Goal: Browse casually: Explore the website without a specific task or goal

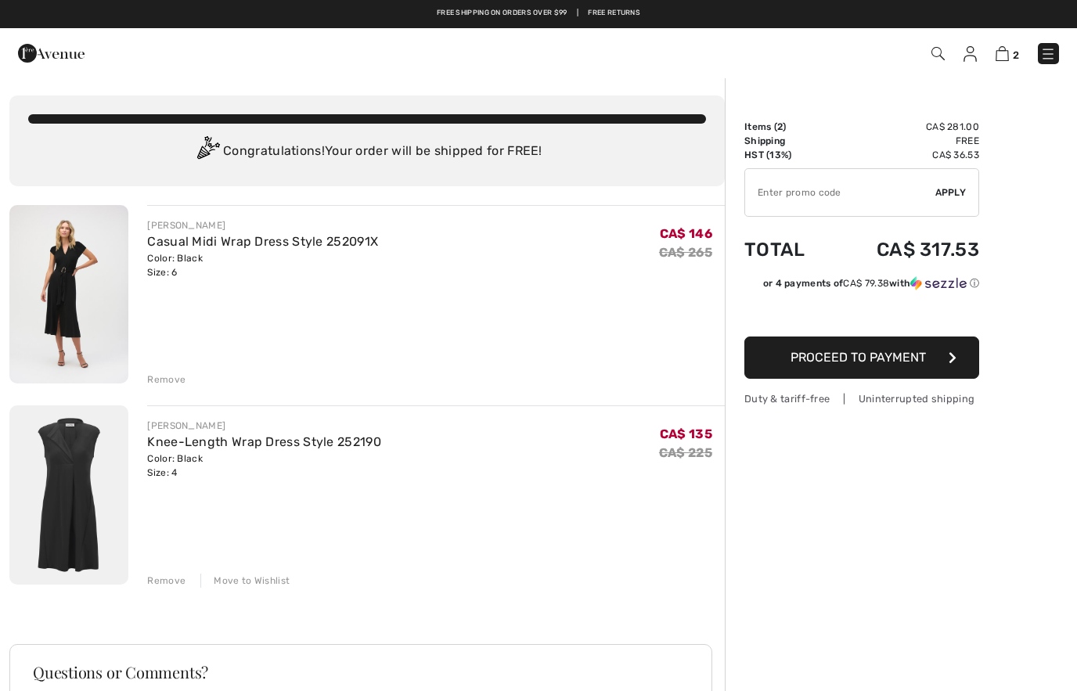
click at [27, 52] on img at bounding box center [51, 53] width 67 height 31
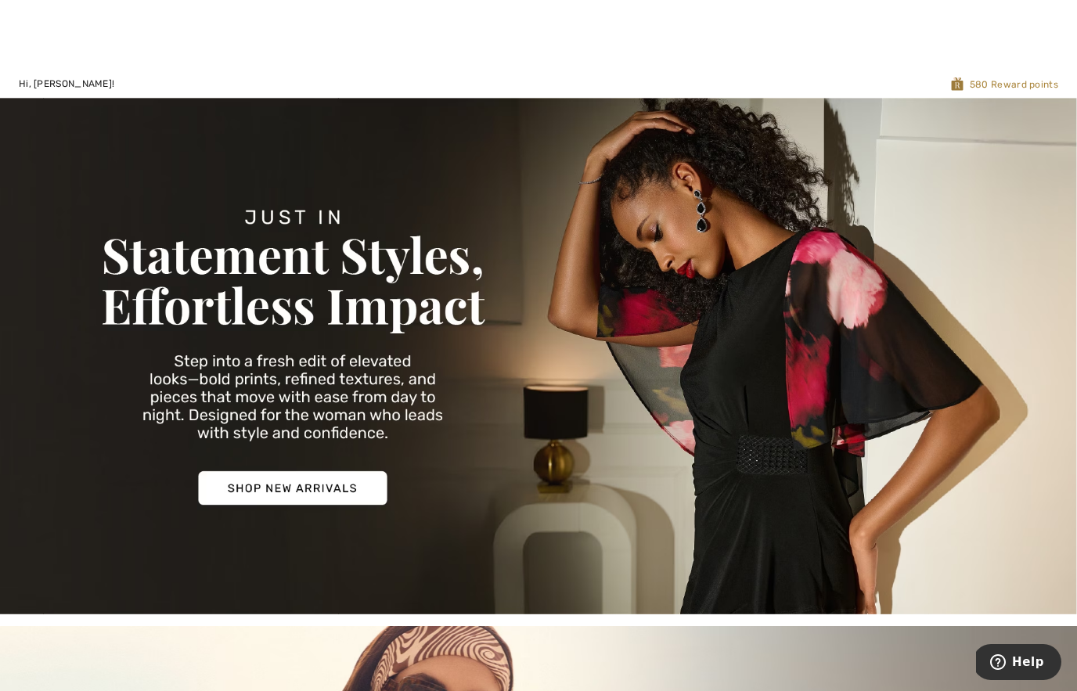
scroll to position [28, 0]
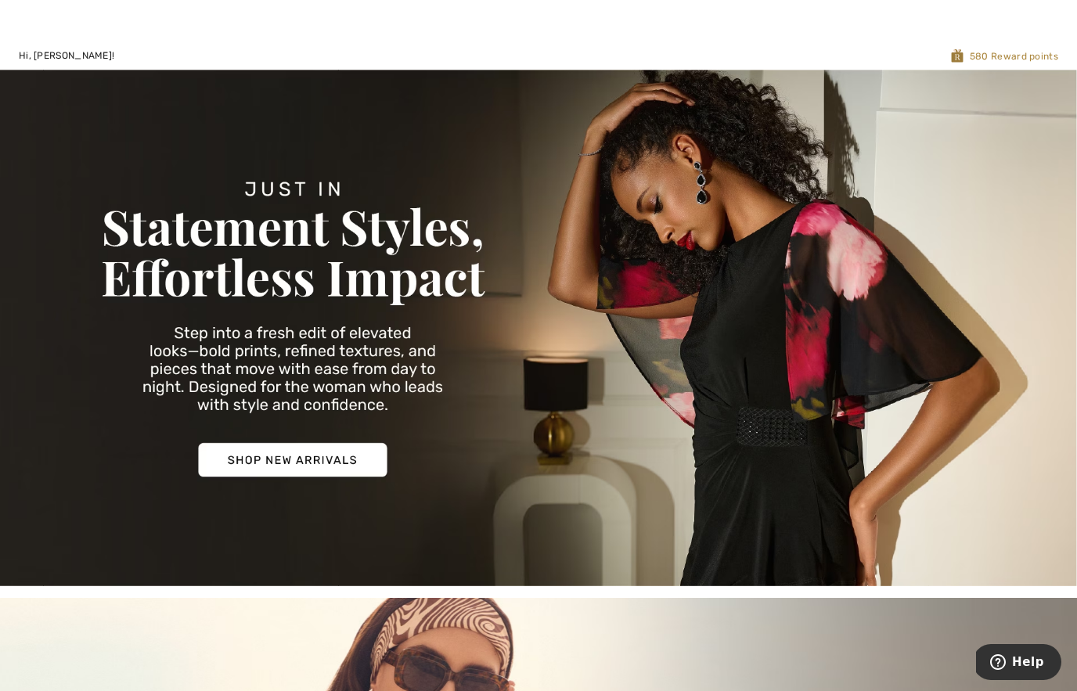
click at [293, 436] on img at bounding box center [538, 328] width 1077 height 517
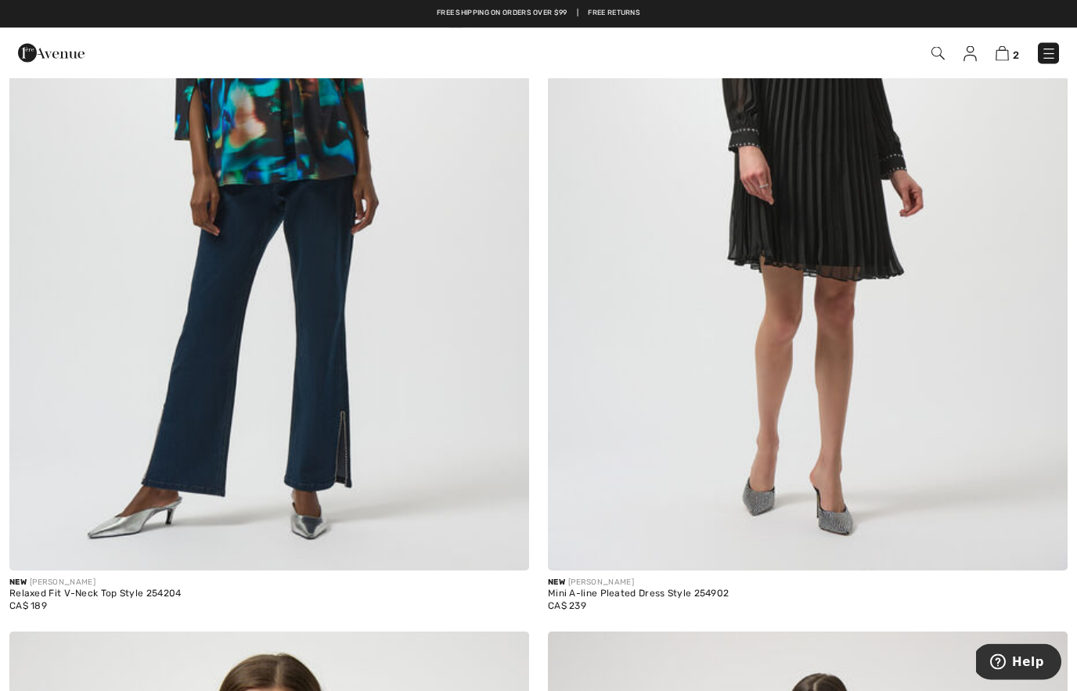
scroll to position [2093, 0]
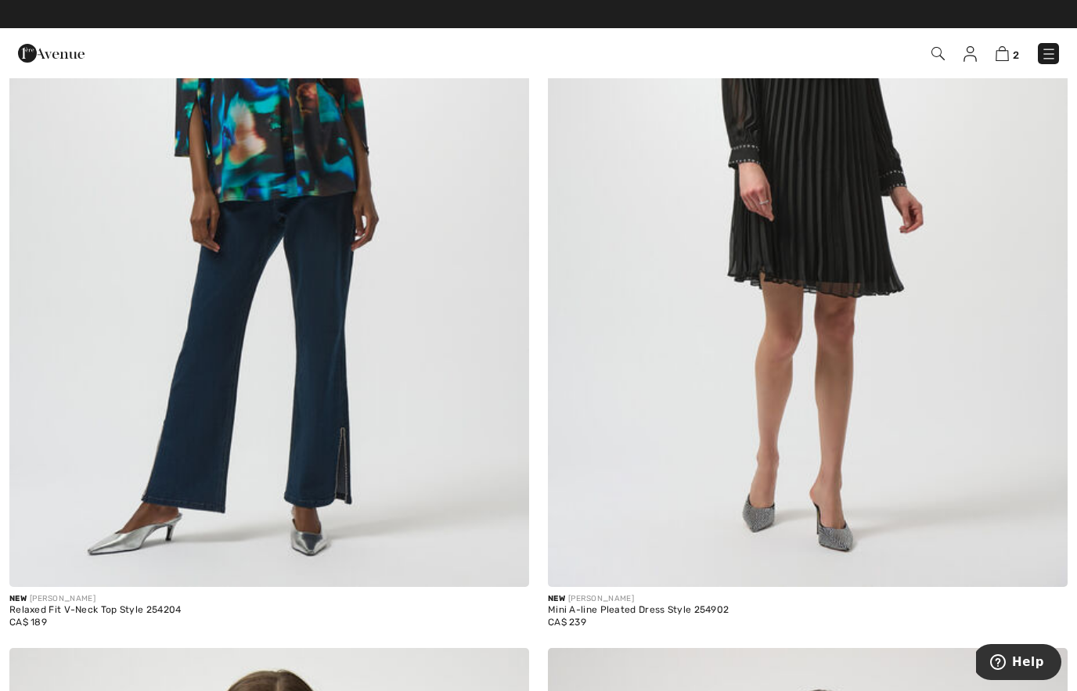
click at [893, 322] on img at bounding box center [808, 196] width 520 height 779
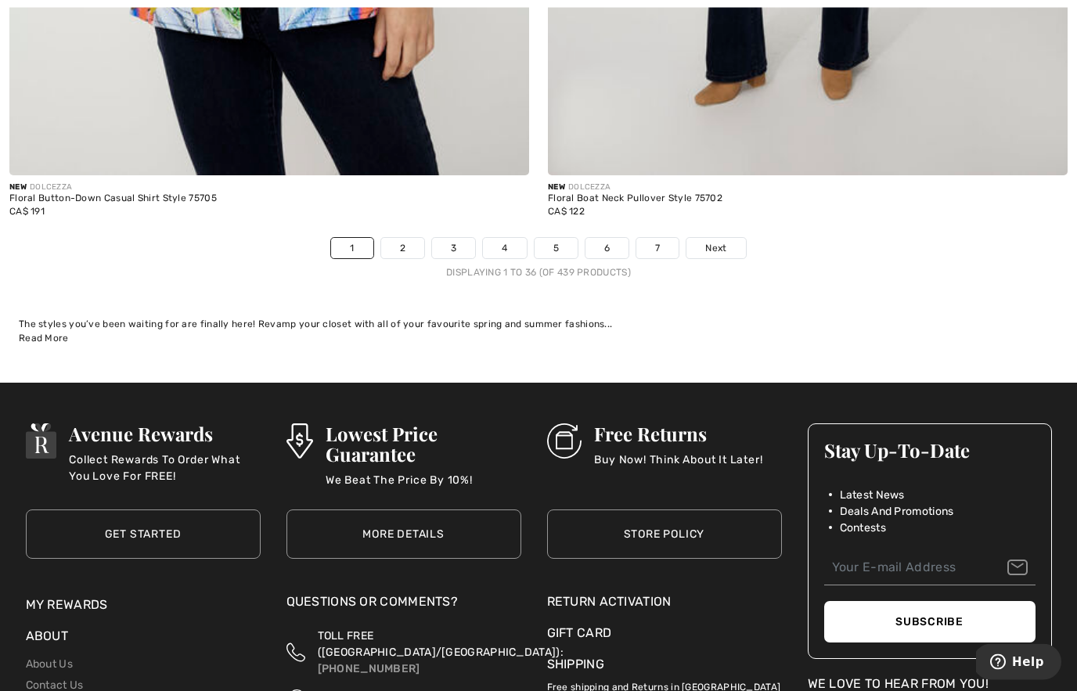
scroll to position [15491, 0]
click at [719, 241] on span "Next" at bounding box center [715, 248] width 21 height 14
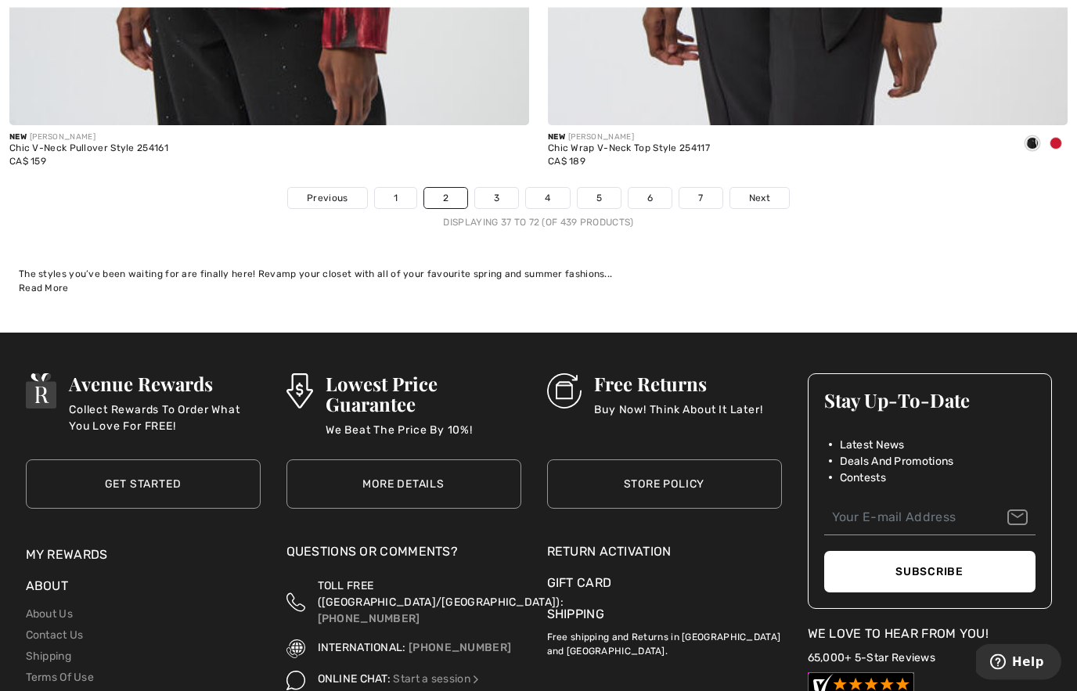
scroll to position [15587, 0]
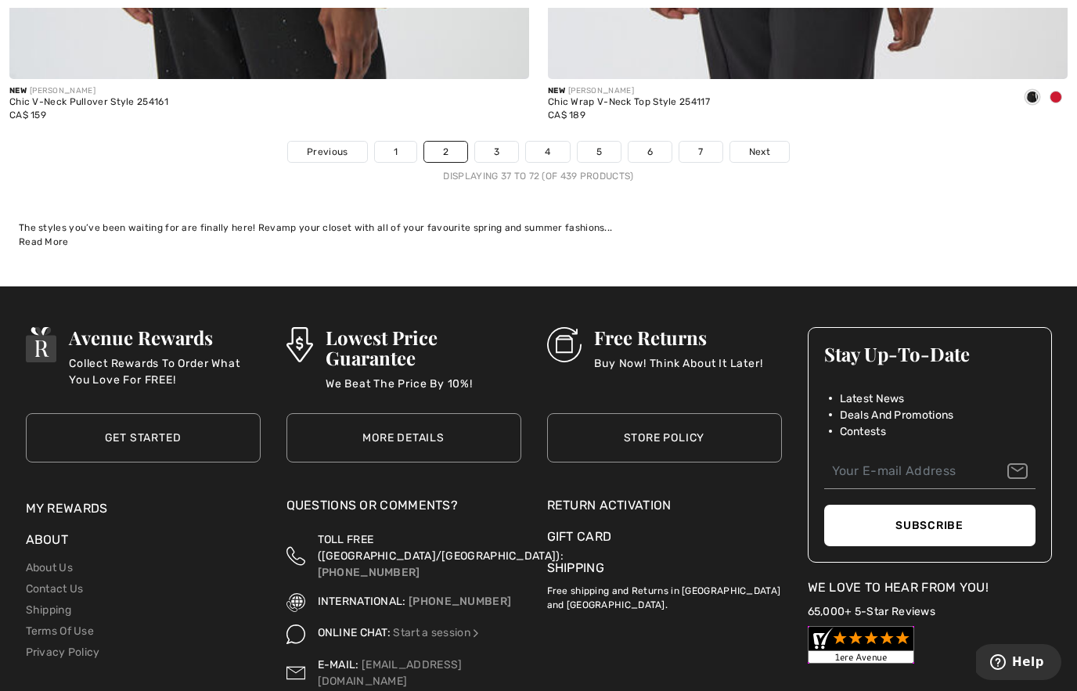
click at [761, 145] on span "Next" at bounding box center [759, 152] width 21 height 14
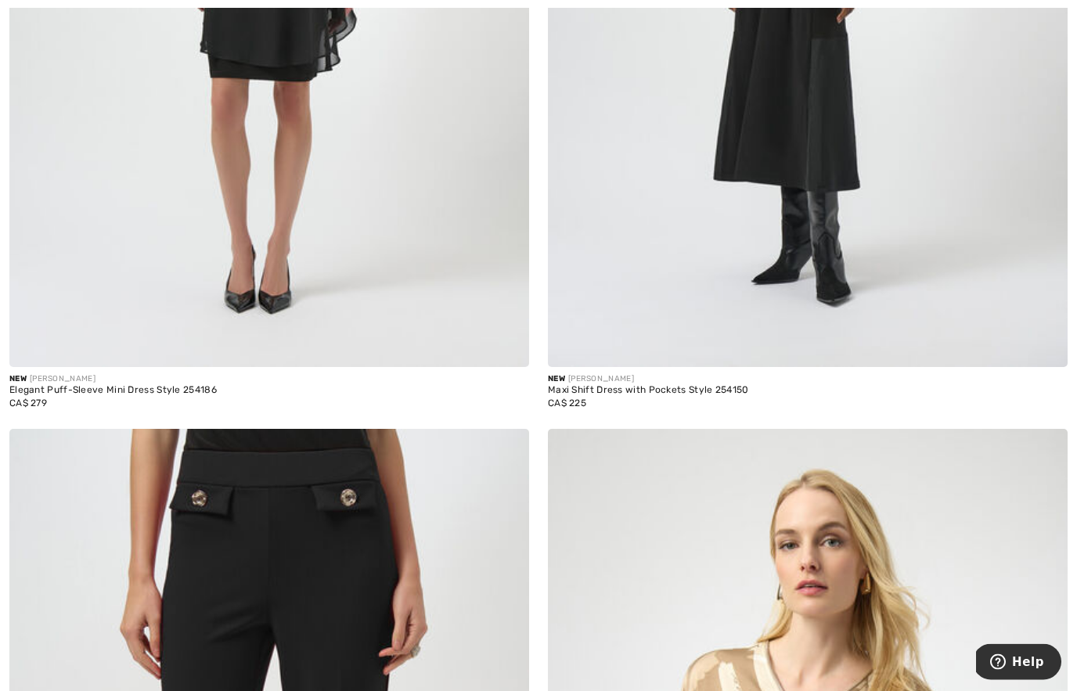
scroll to position [14465, 0]
